Goal: Transaction & Acquisition: Purchase product/service

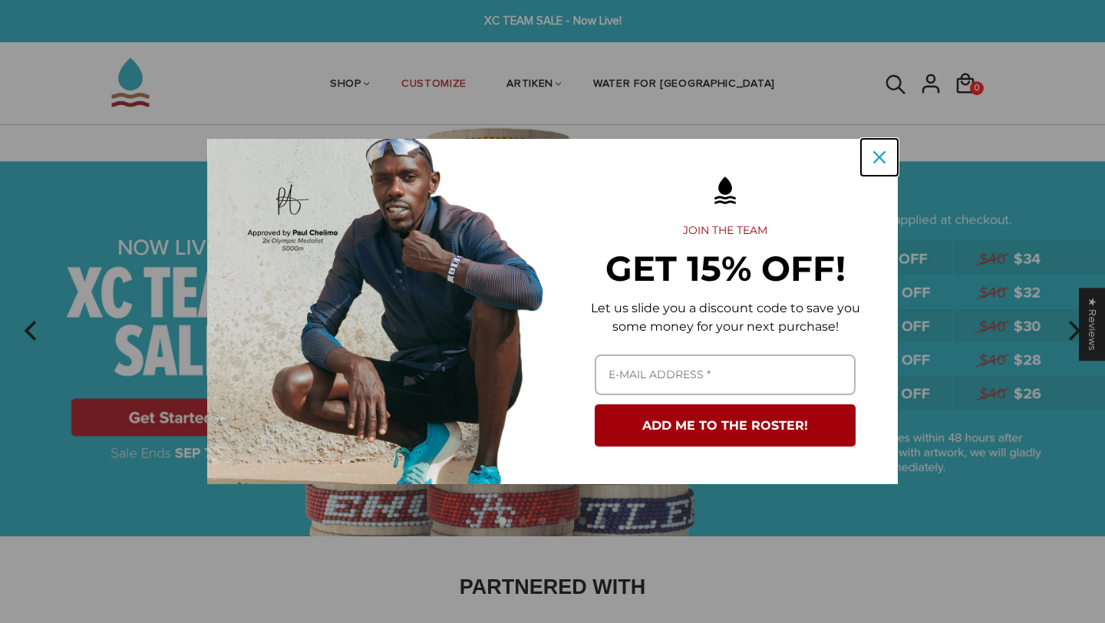
click at [873, 157] on icon "close icon" at bounding box center [879, 157] width 12 height 12
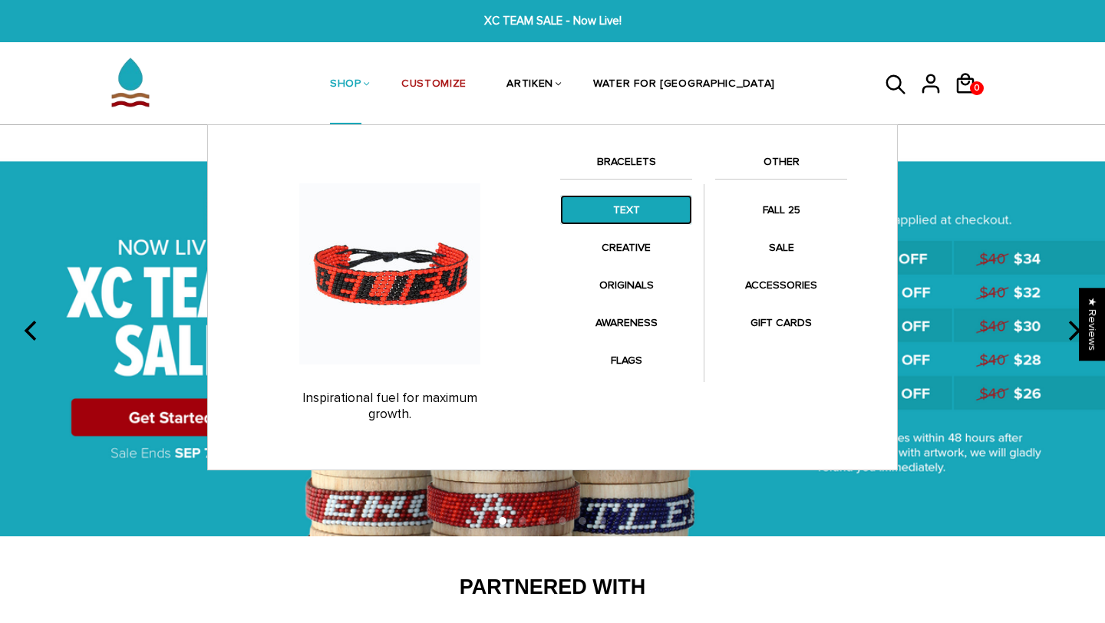
click at [637, 209] on link "TEXT" at bounding box center [626, 210] width 132 height 30
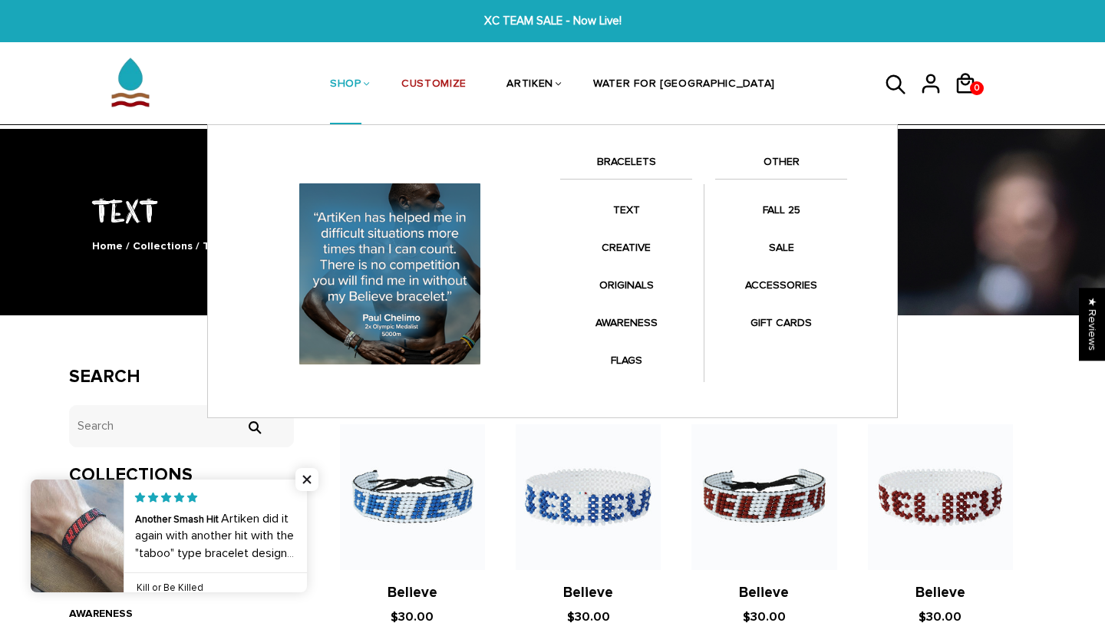
click at [361, 68] on link "SHOP" at bounding box center [345, 84] width 31 height 81
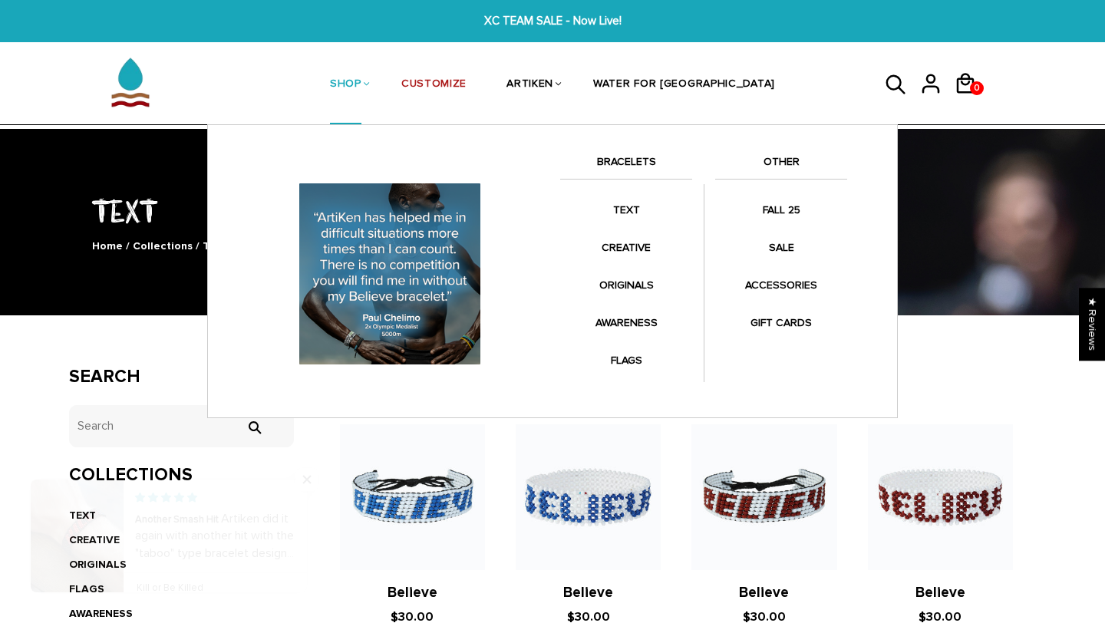
click at [361, 76] on link "SHOP" at bounding box center [345, 84] width 31 height 81
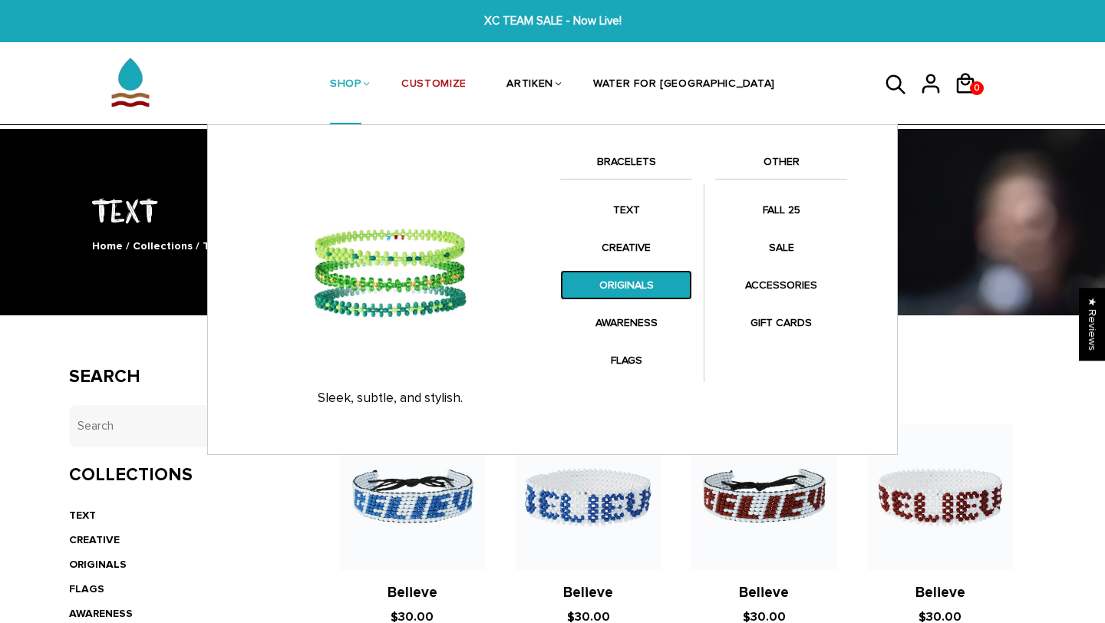
click at [619, 282] on link "ORIGINALS" at bounding box center [626, 285] width 132 height 30
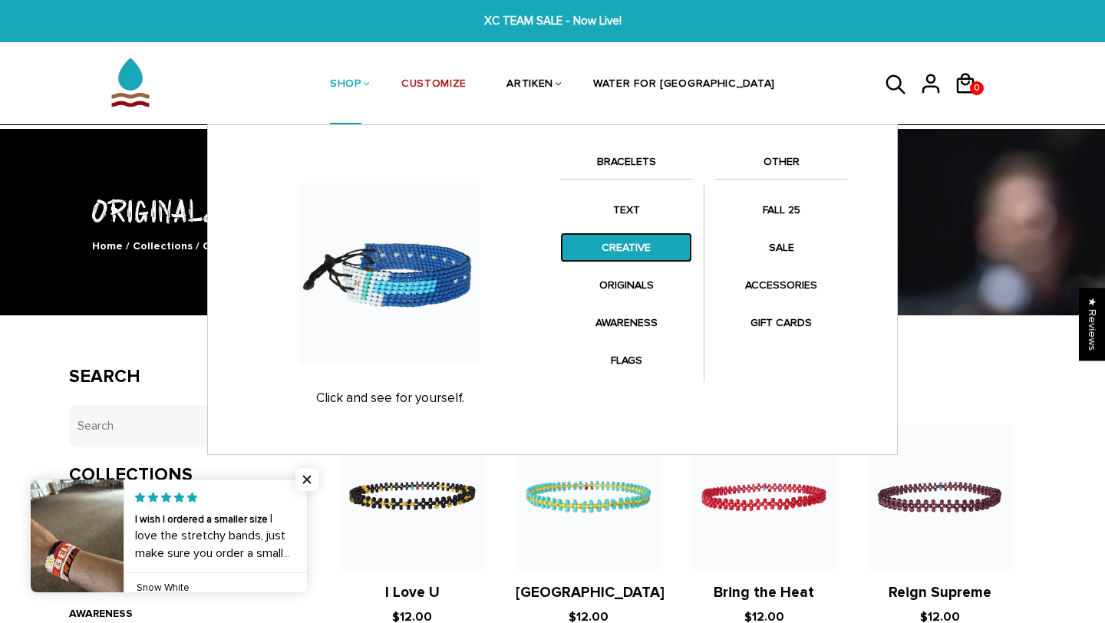
click at [634, 254] on link "CREATIVE" at bounding box center [626, 247] width 132 height 30
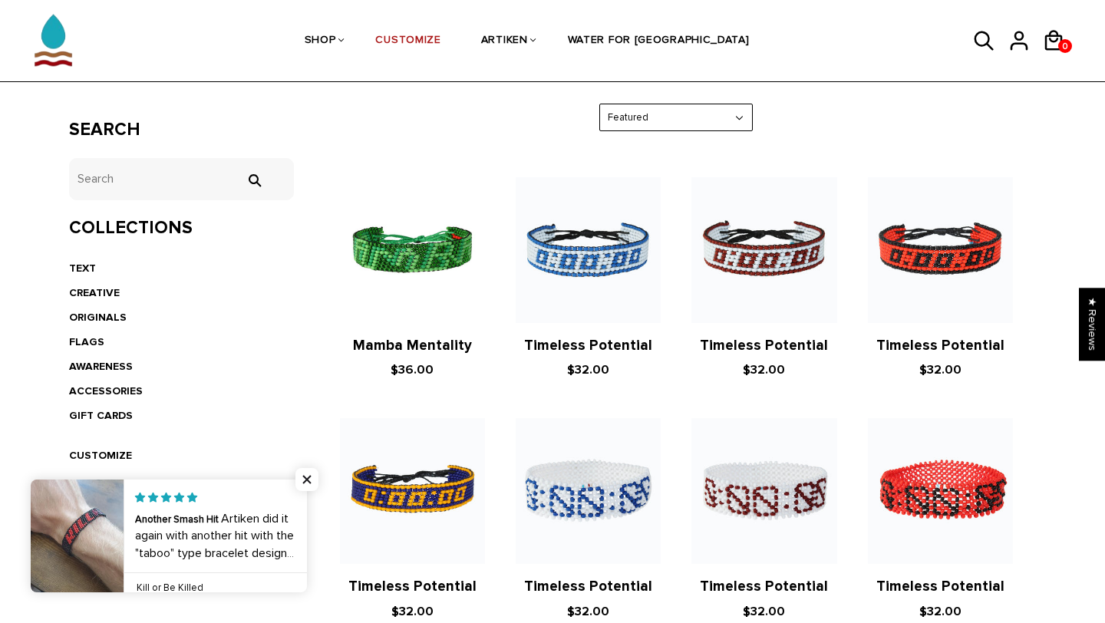
scroll to position [239, 0]
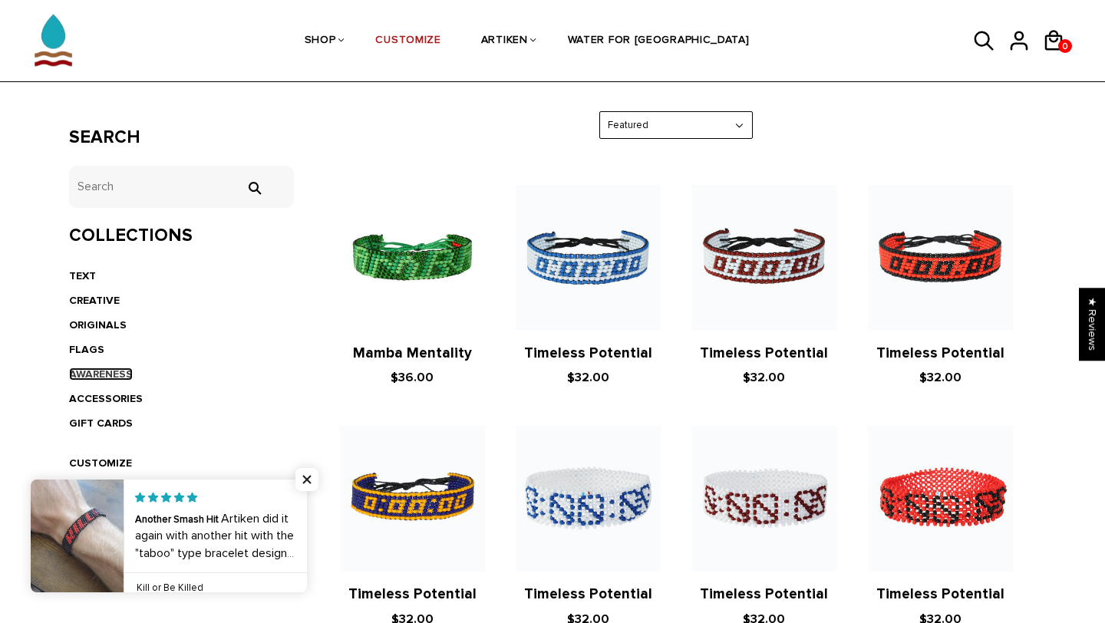
click at [113, 379] on link "AWARENESS" at bounding box center [101, 374] width 64 height 13
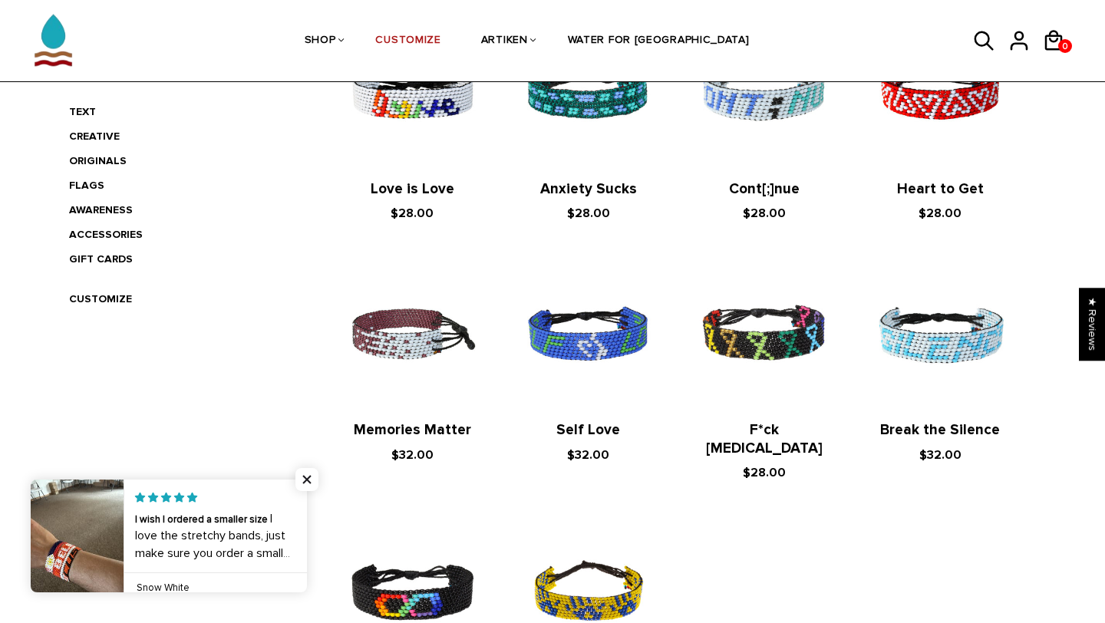
scroll to position [403, 0]
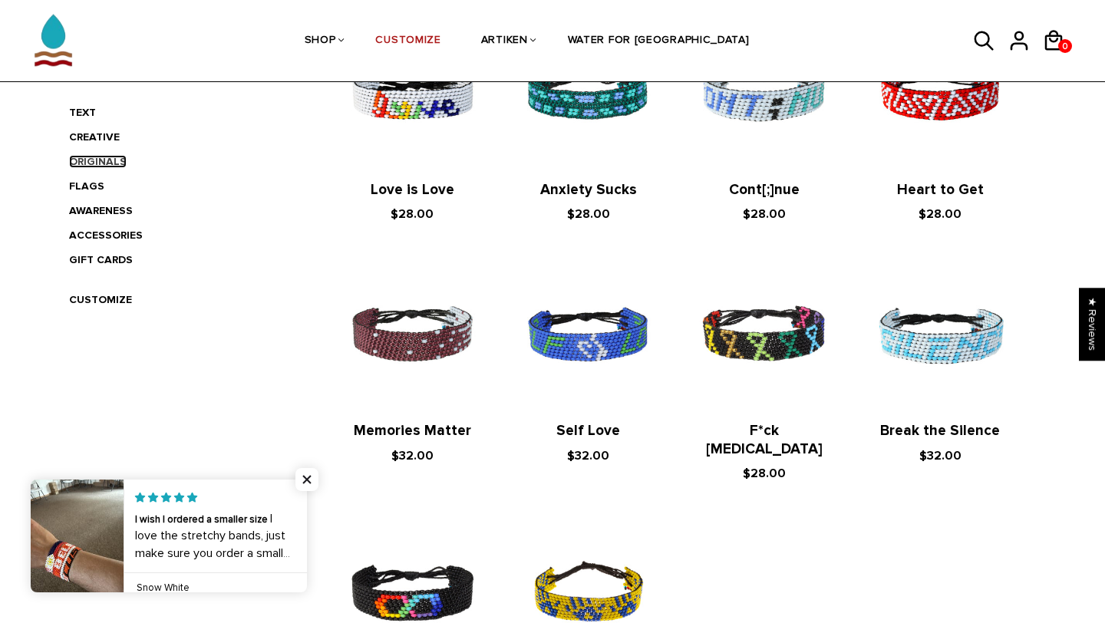
click at [107, 163] on link "ORIGINALS" at bounding box center [98, 161] width 58 height 13
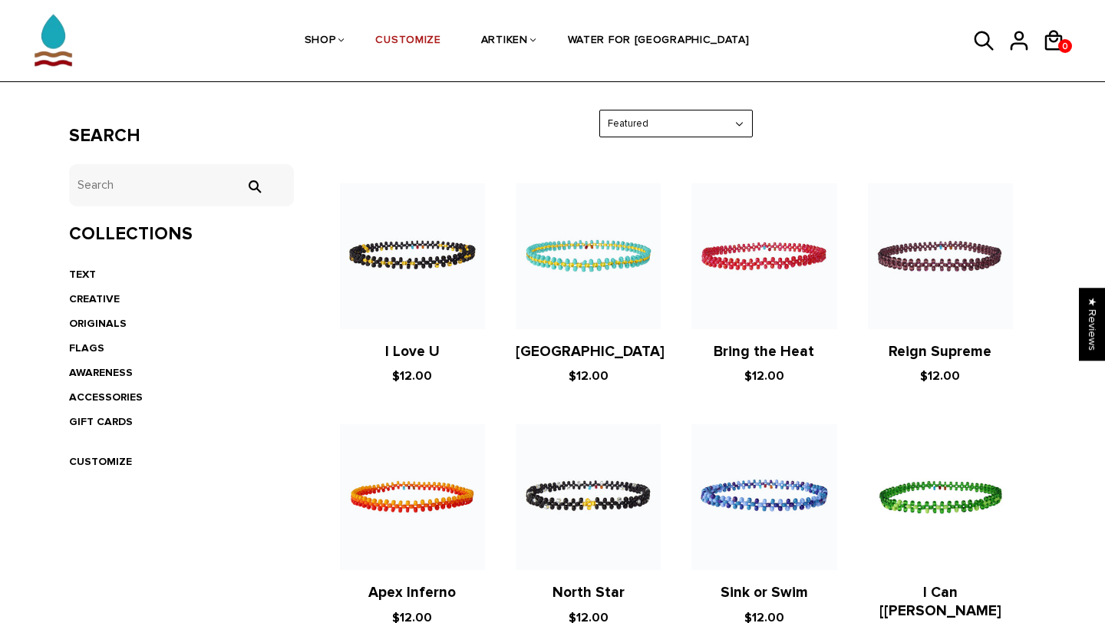
scroll to position [315, 0]
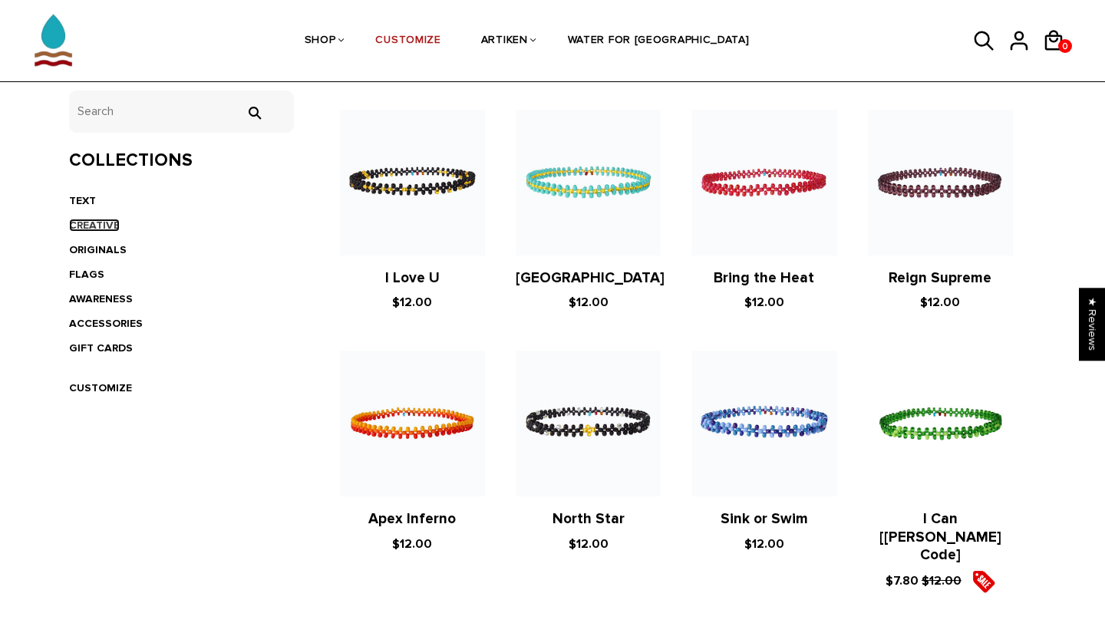
click at [97, 224] on link "CREATIVE" at bounding box center [94, 225] width 51 height 13
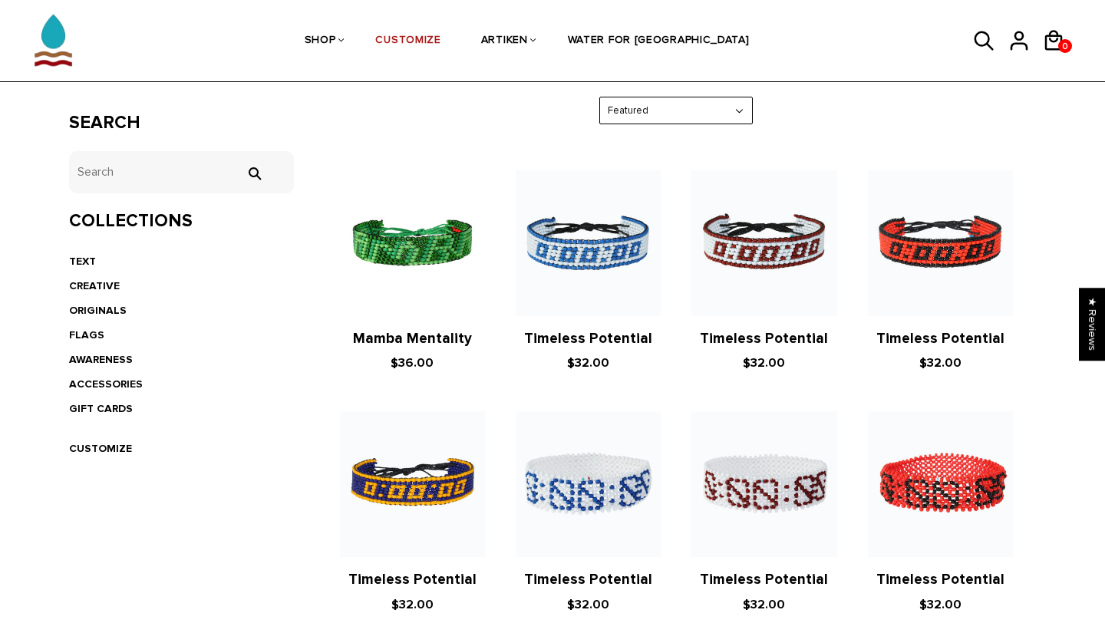
scroll to position [258, 0]
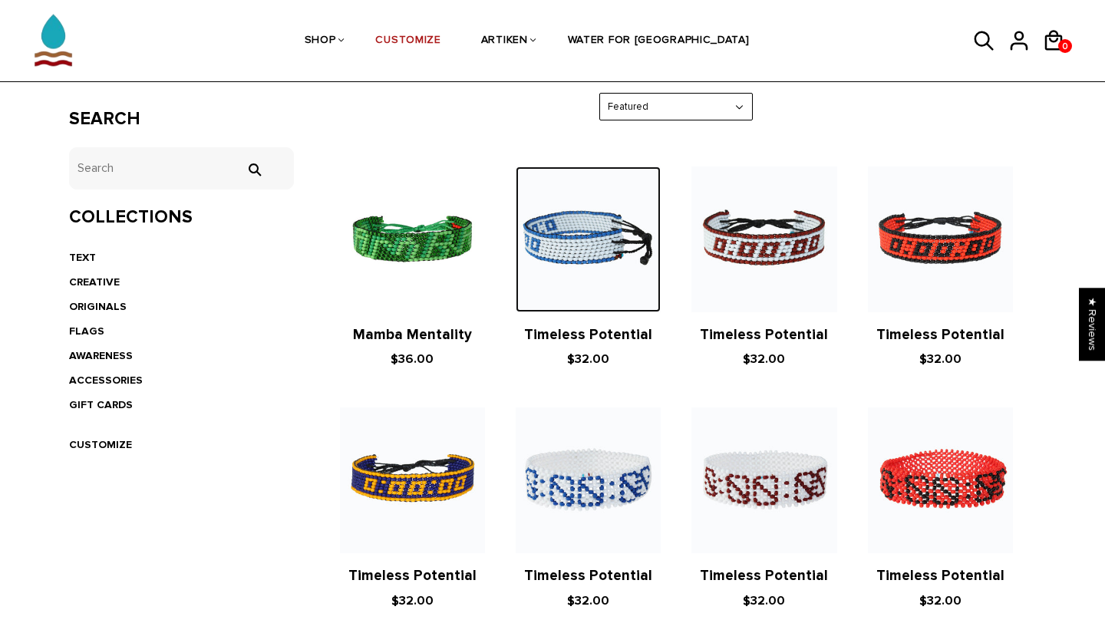
click at [618, 254] on img at bounding box center [588, 238] width 145 height 145
